Goal: Find specific page/section: Find specific page/section

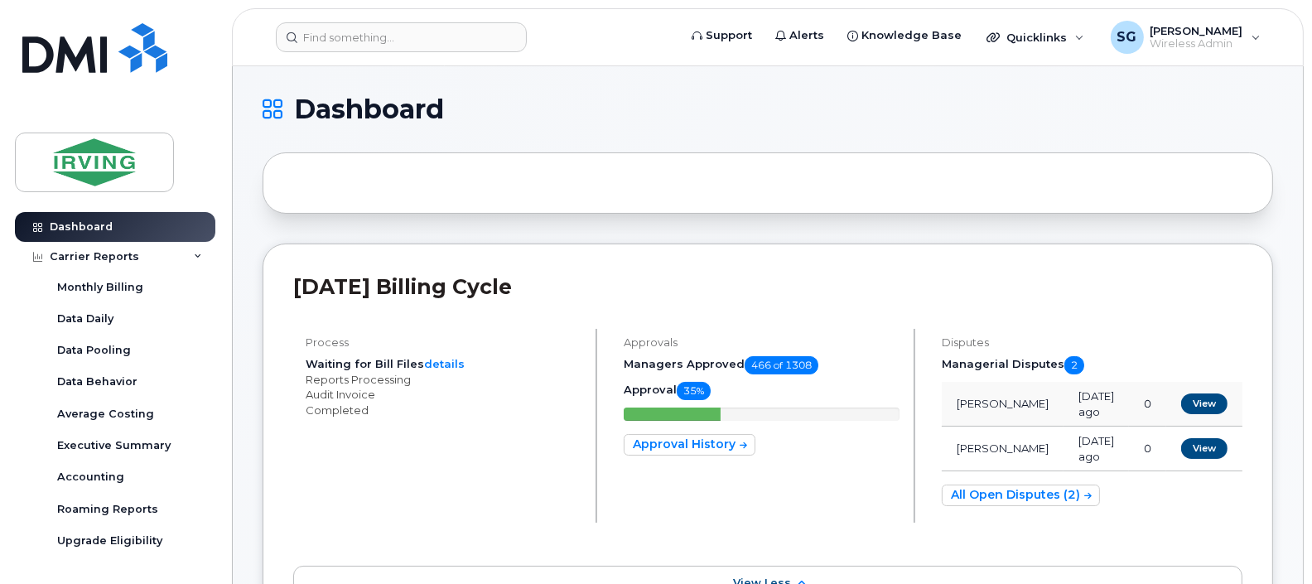
scroll to position [517, 0]
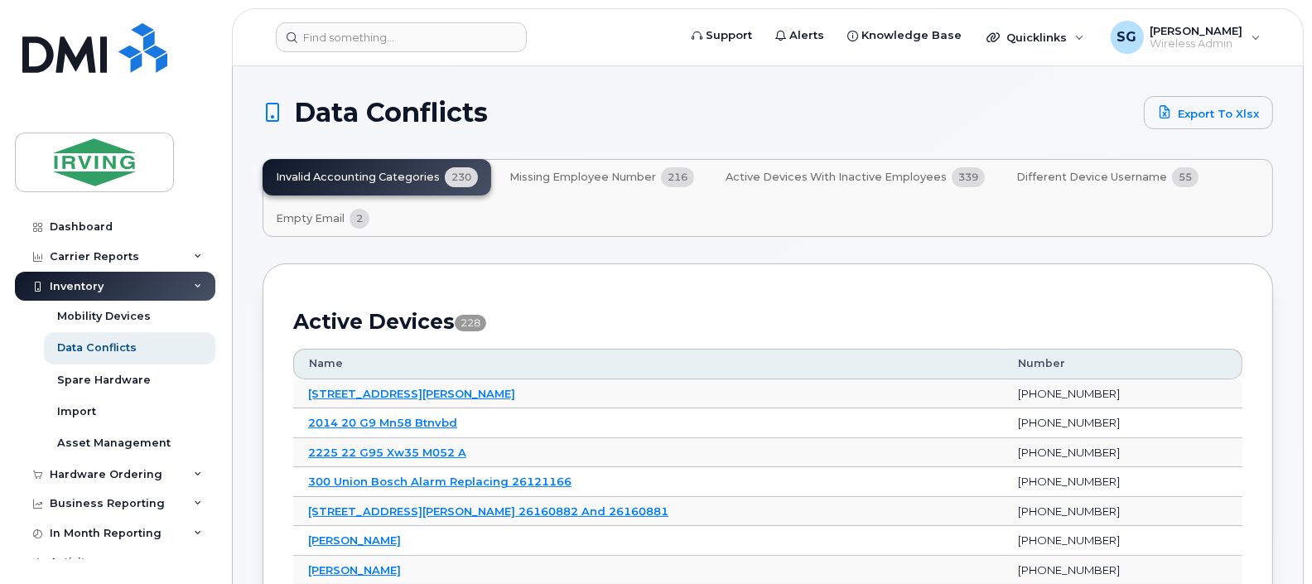
drag, startPoint x: 447, startPoint y: 174, endPoint x: 375, endPoint y: 180, distance: 72.3
click at [375, 180] on div "Invalid Accounting Categories 230 Missing Employee Number 216 Active Devices wi…" at bounding box center [767, 198] width 1010 height 78
click at [383, 174] on div "Invalid Accounting Categories 230 Missing Employee Number 216 Active Devices wi…" at bounding box center [767, 198] width 1010 height 78
